Goal: Task Accomplishment & Management: Use online tool/utility

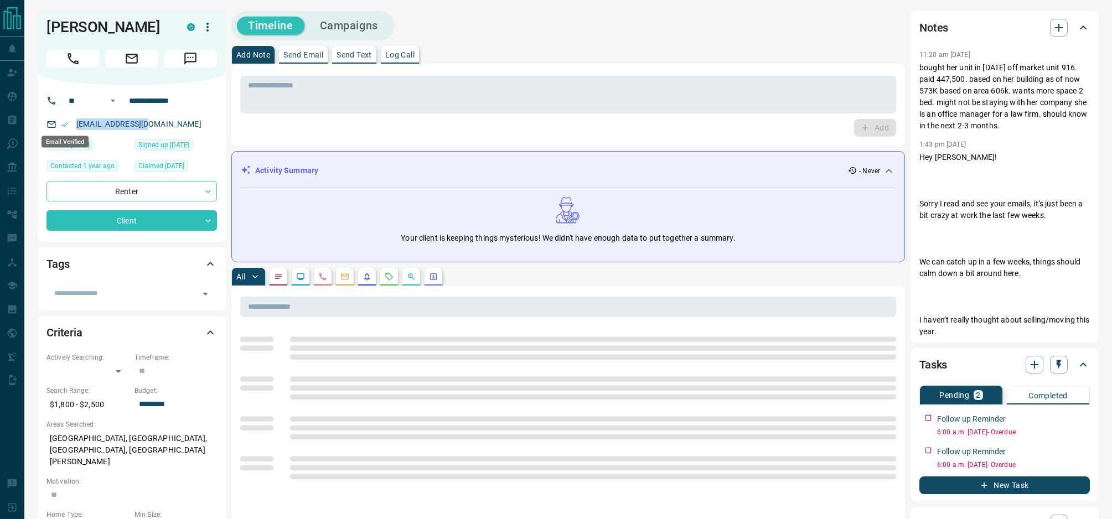
drag, startPoint x: 151, startPoint y: 126, endPoint x: 66, endPoint y: 122, distance: 85.3
click at [66, 122] on div "[EMAIL_ADDRESS][DOMAIN_NAME]" at bounding box center [132, 124] width 171 height 18
copy link "[EMAIL_ADDRESS][DOMAIN_NAME]"
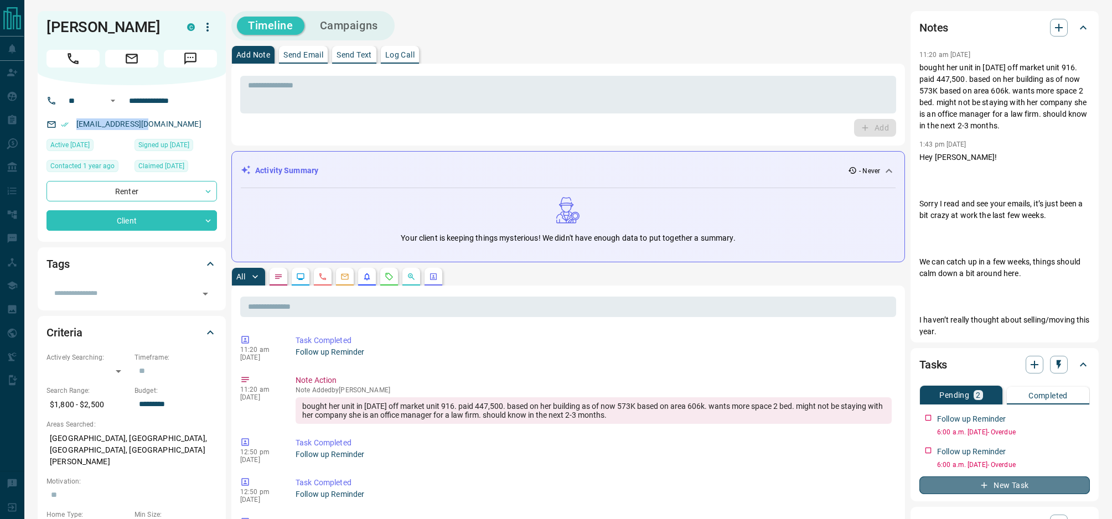
click at [1028, 482] on button "New Task" at bounding box center [1005, 486] width 171 height 18
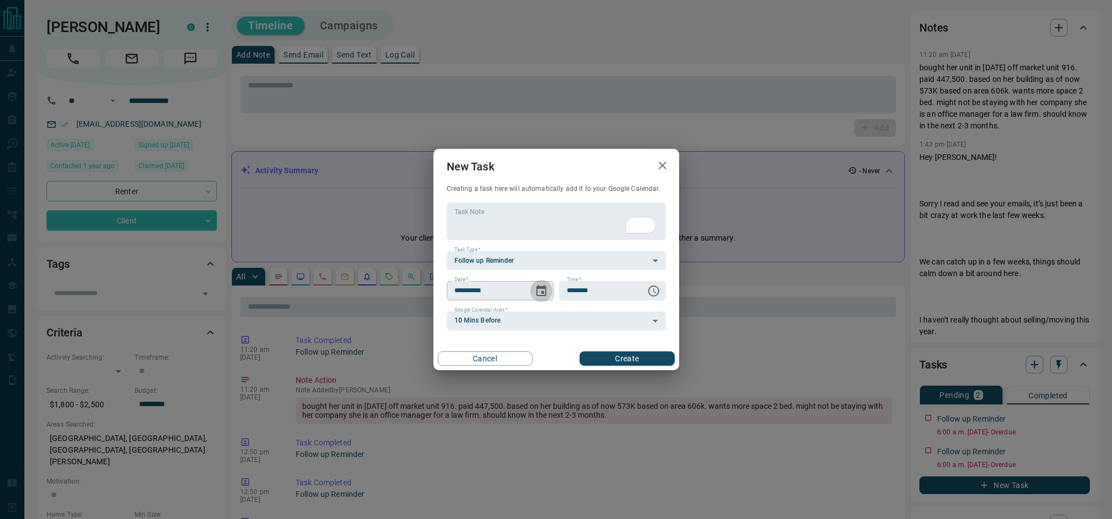
click at [541, 288] on icon "Choose date, selected date is Aug 13, 2025" at bounding box center [541, 290] width 10 height 11
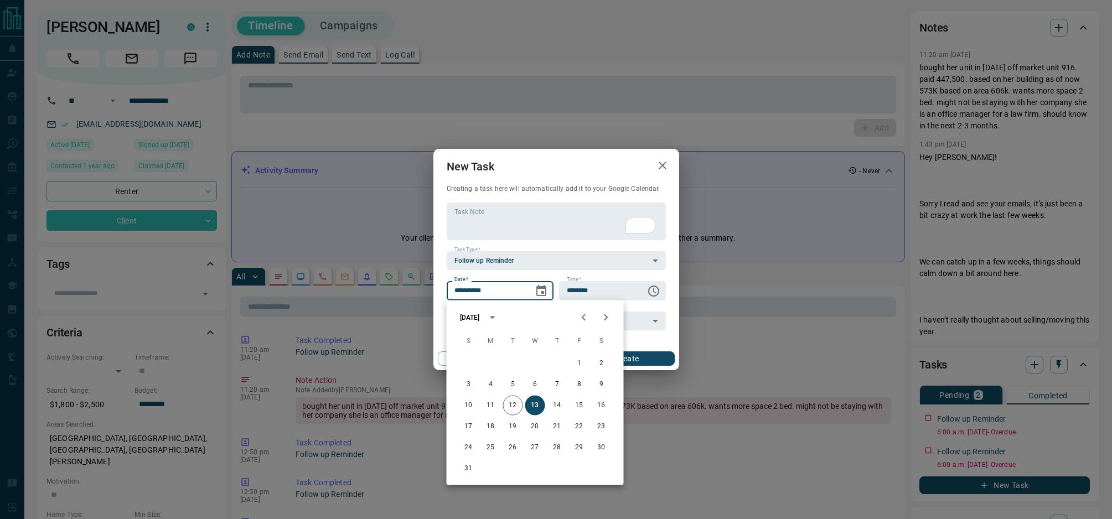
click at [607, 319] on icon "Next month" at bounding box center [606, 317] width 13 height 13
drag, startPoint x: 579, startPoint y: 385, endPoint x: 557, endPoint y: 385, distance: 22.2
click at [557, 385] on div "7 8 9 10 11 12 13" at bounding box center [535, 385] width 177 height 20
click at [557, 385] on button "11" at bounding box center [558, 385] width 20 height 20
type input "**********"
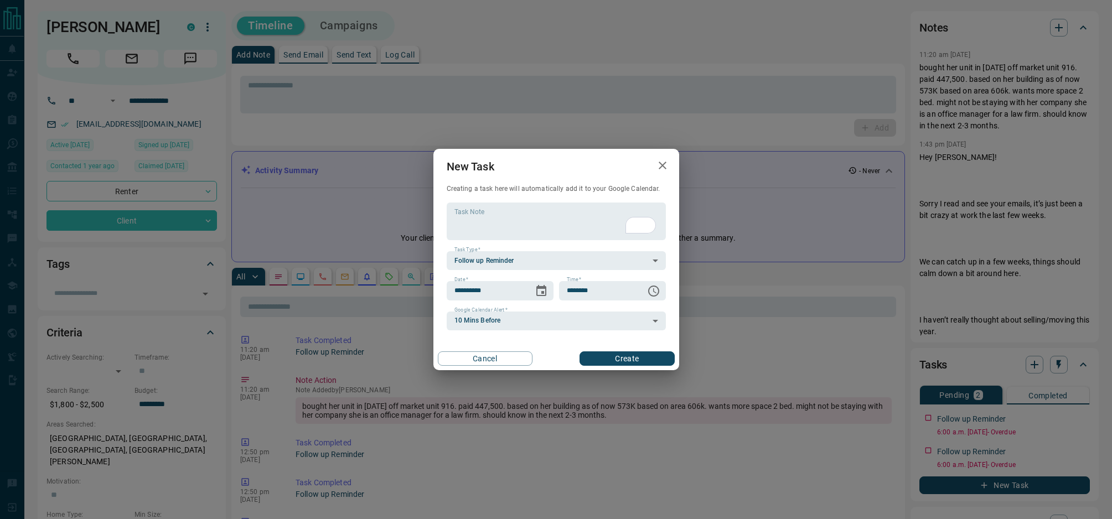
click at [626, 360] on button "Create" at bounding box center [627, 359] width 95 height 14
